Goal: Find specific page/section: Find specific page/section

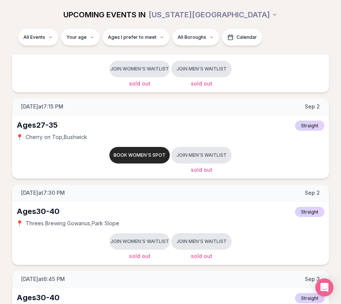
scroll to position [56, 0]
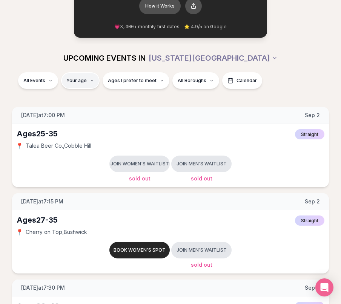
click at [112, 80] on span "Ages I prefer to meet" at bounding box center [132, 81] width 49 height 6
click at [189, 71] on div "UPCOMING EVENTS IN [US_STATE][GEOGRAPHIC_DATA]" at bounding box center [170, 58] width 341 height 29
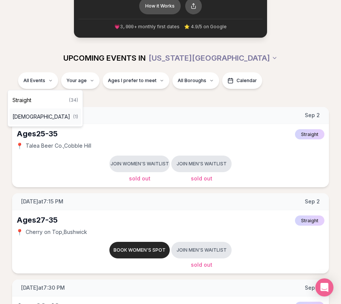
click at [33, 113] on span "[DEMOGRAPHIC_DATA]" at bounding box center [41, 117] width 58 height 8
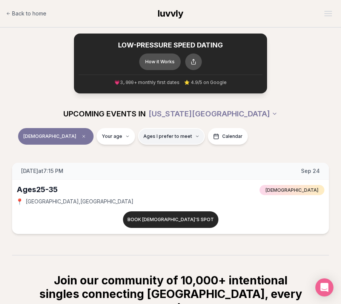
click at [143, 137] on span "Ages I prefer to meet" at bounding box center [167, 136] width 49 height 6
